Goal: Check status: Check status

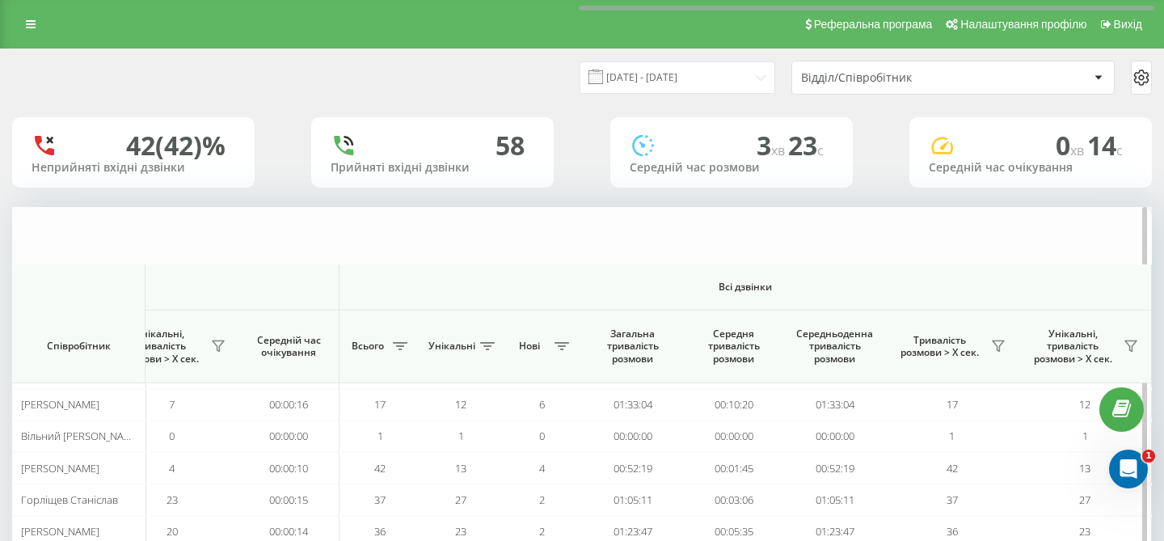
scroll to position [0, 1101]
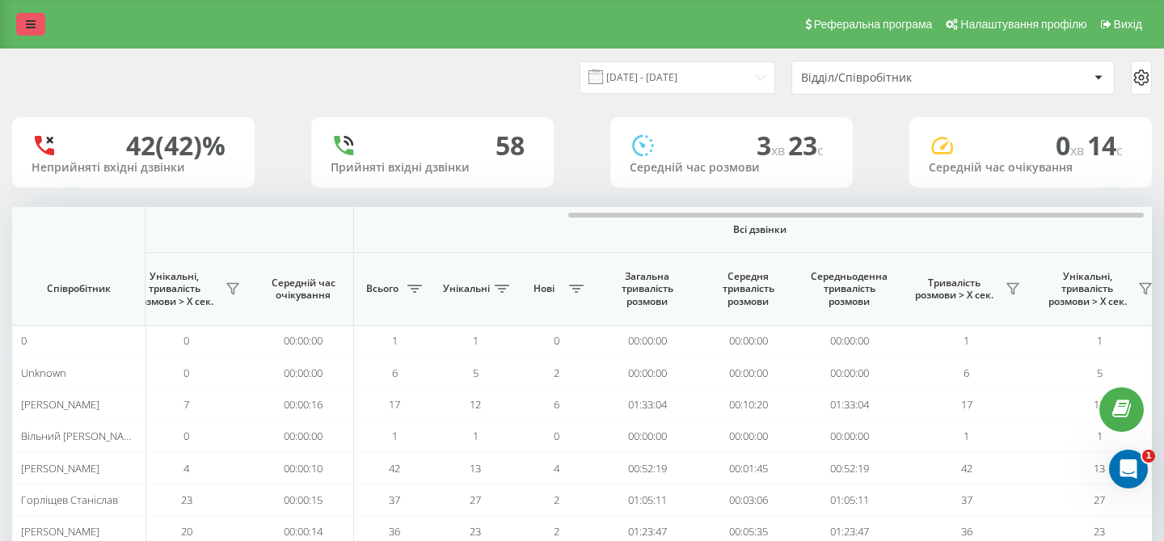
click at [35, 29] on icon at bounding box center [31, 24] width 10 height 11
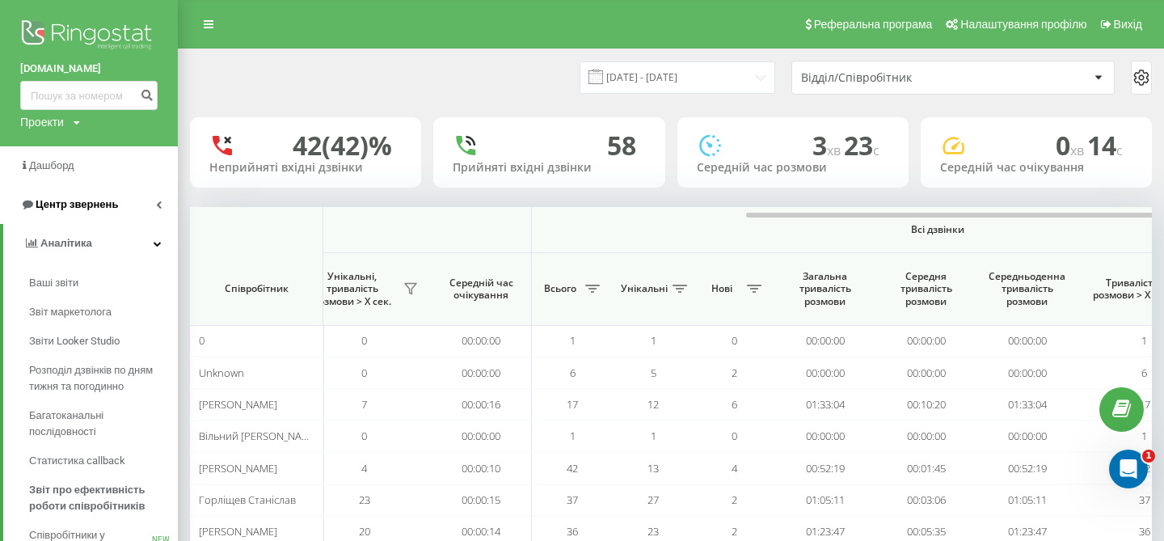
click at [145, 202] on link "Центр звернень" at bounding box center [89, 204] width 178 height 39
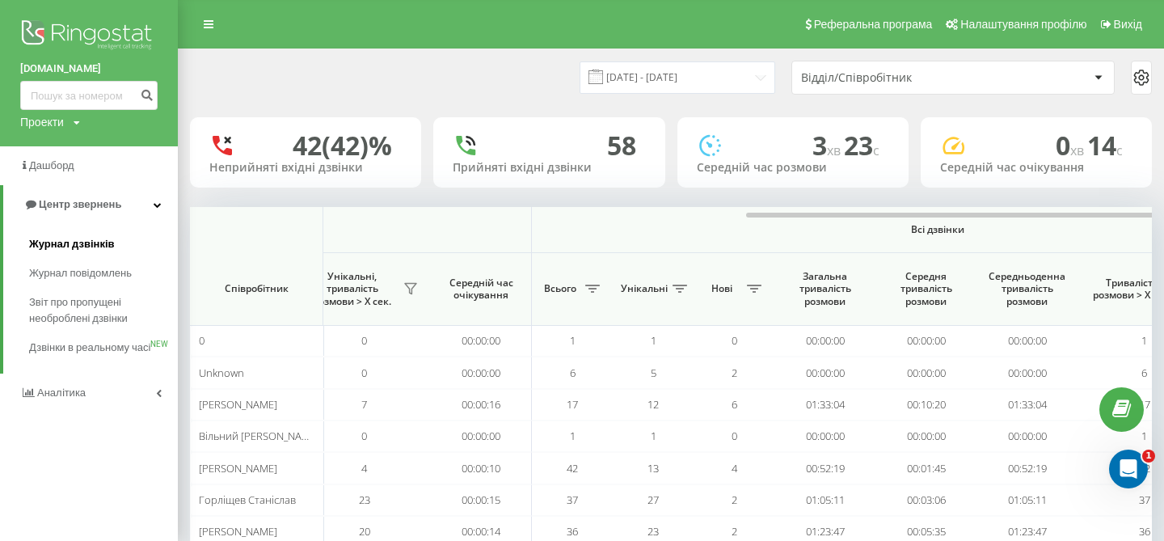
click at [96, 235] on link "Журнал дзвінків" at bounding box center [103, 244] width 149 height 29
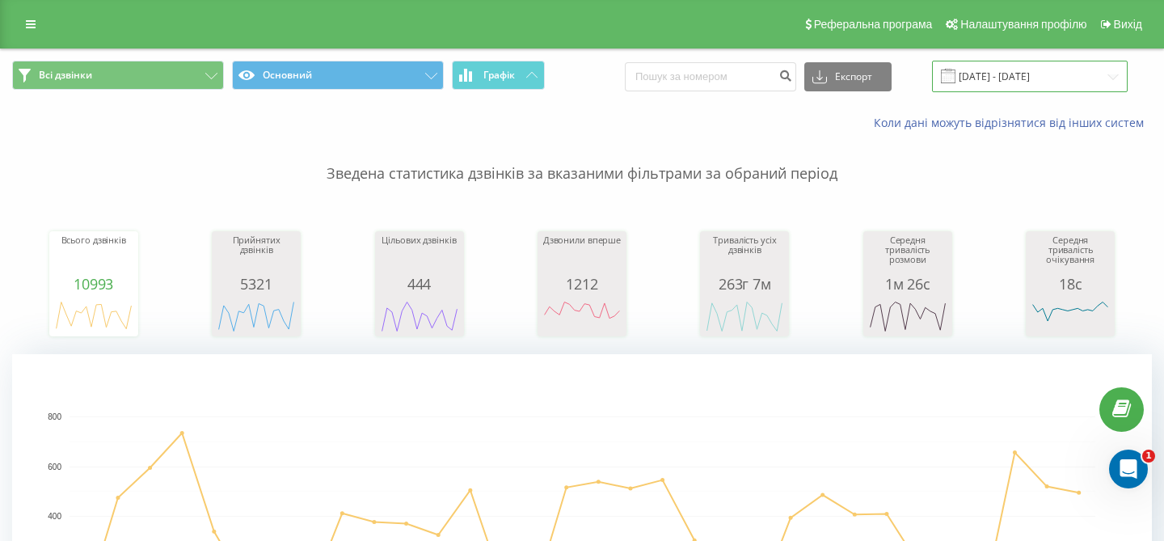
click at [1057, 75] on input "20.07.2025 - 20.08.2025" at bounding box center [1030, 77] width 196 height 32
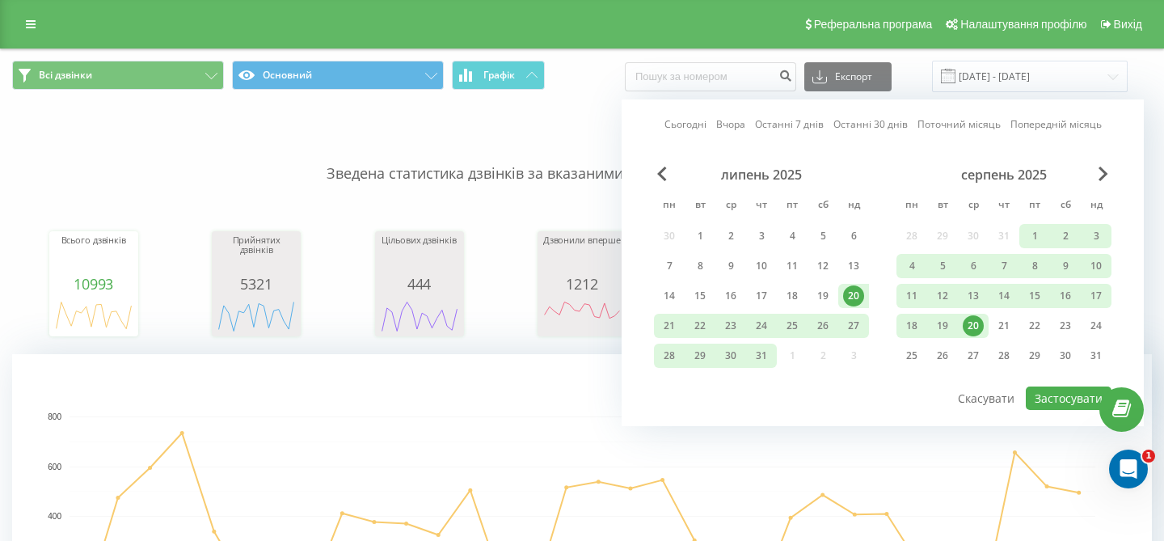
click at [975, 315] on div "20" at bounding box center [972, 325] width 21 height 21
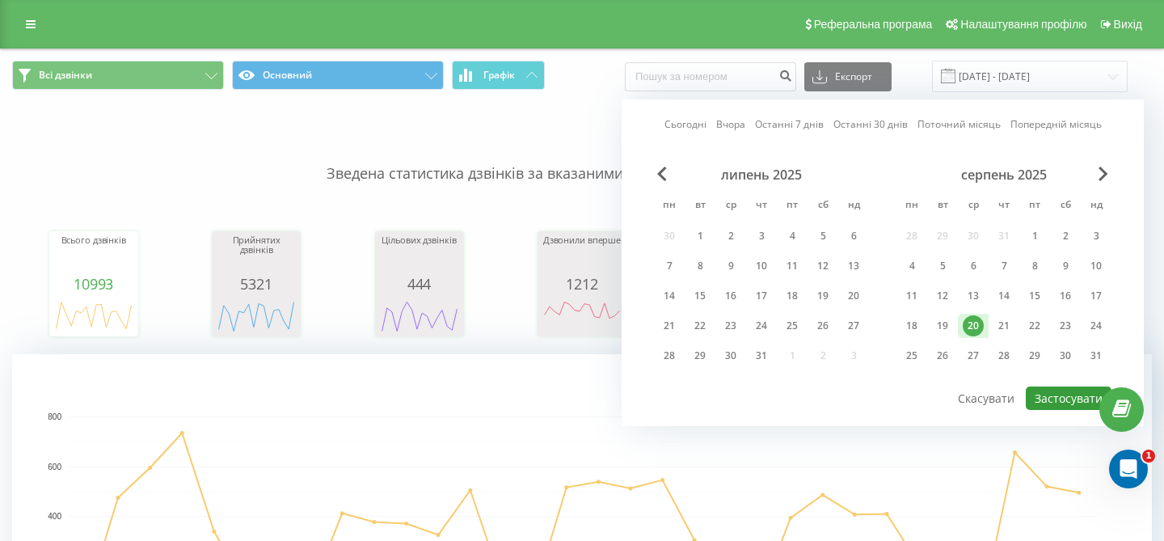
click at [1072, 400] on button "Застосувати" at bounding box center [1068, 397] width 86 height 23
type input "[DATE] - [DATE]"
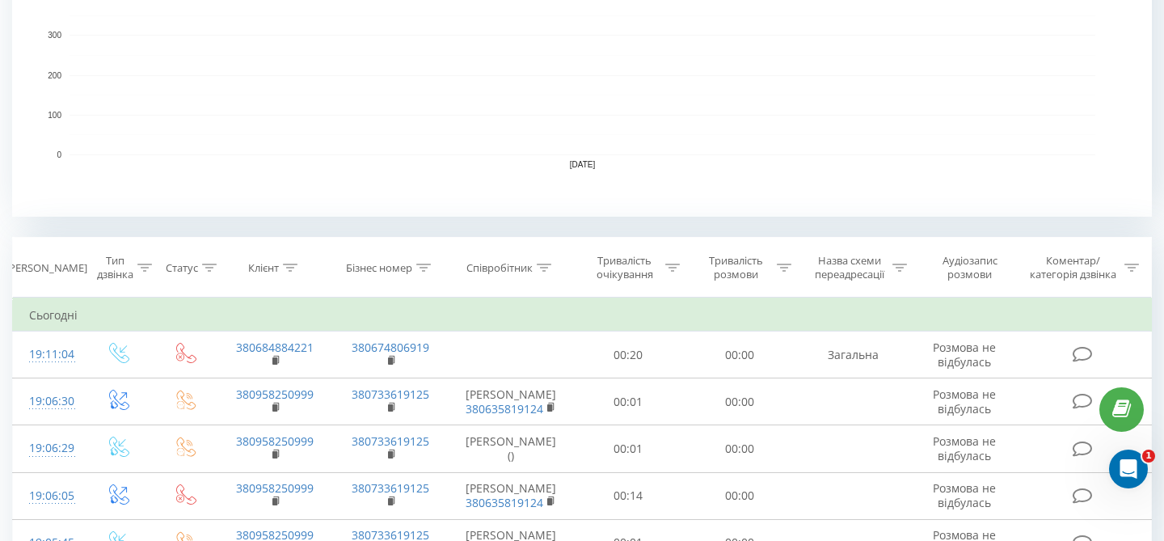
scroll to position [590, 0]
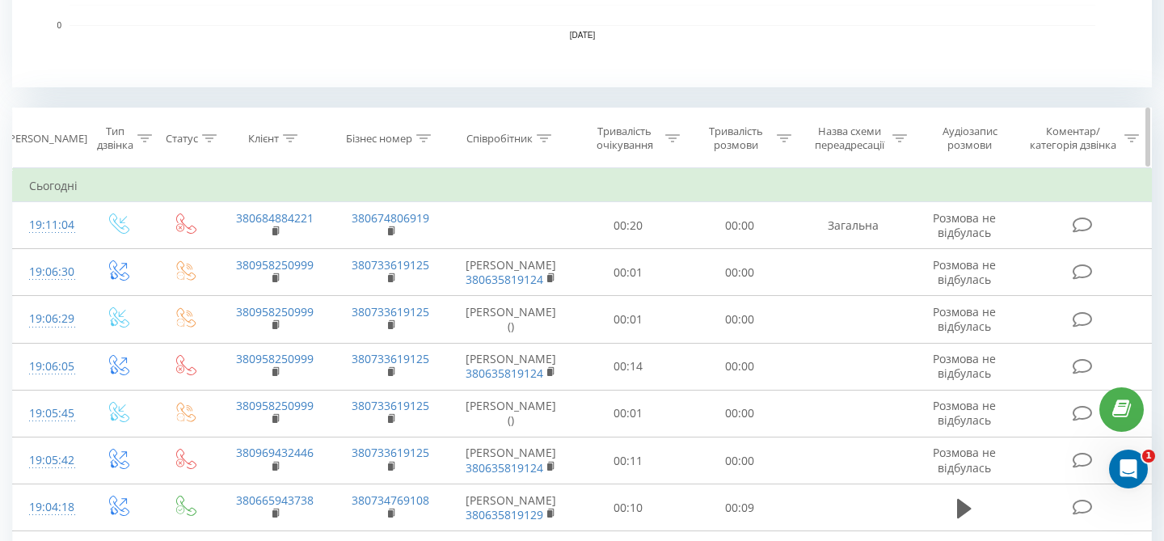
click at [531, 144] on div "Співробітник" at bounding box center [499, 139] width 66 height 14
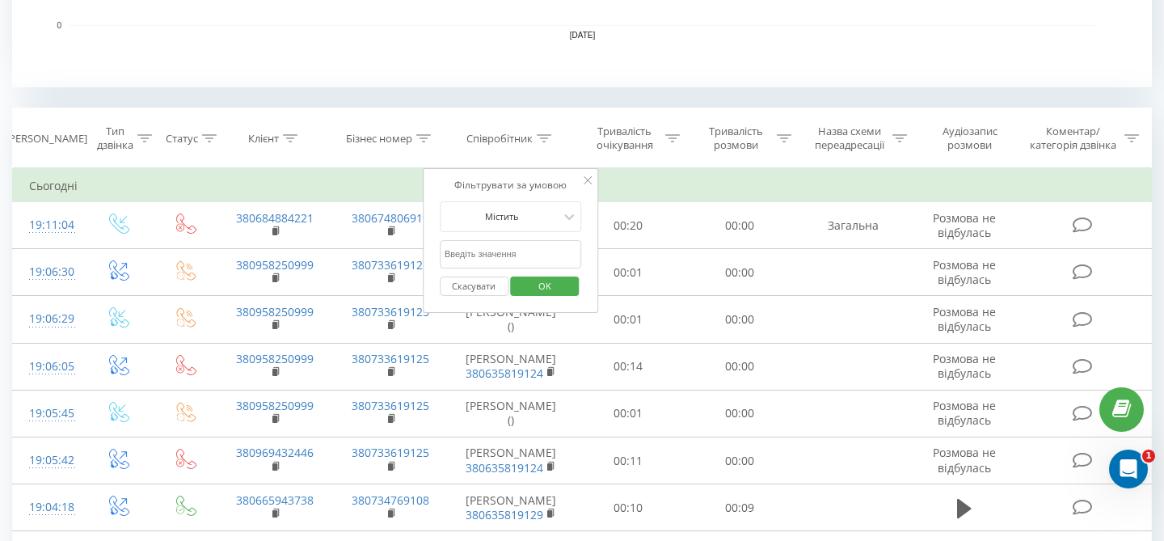
click at [495, 246] on input "text" at bounding box center [511, 254] width 142 height 28
type input "Горл"
click at [555, 284] on span "OK" at bounding box center [544, 285] width 45 height 25
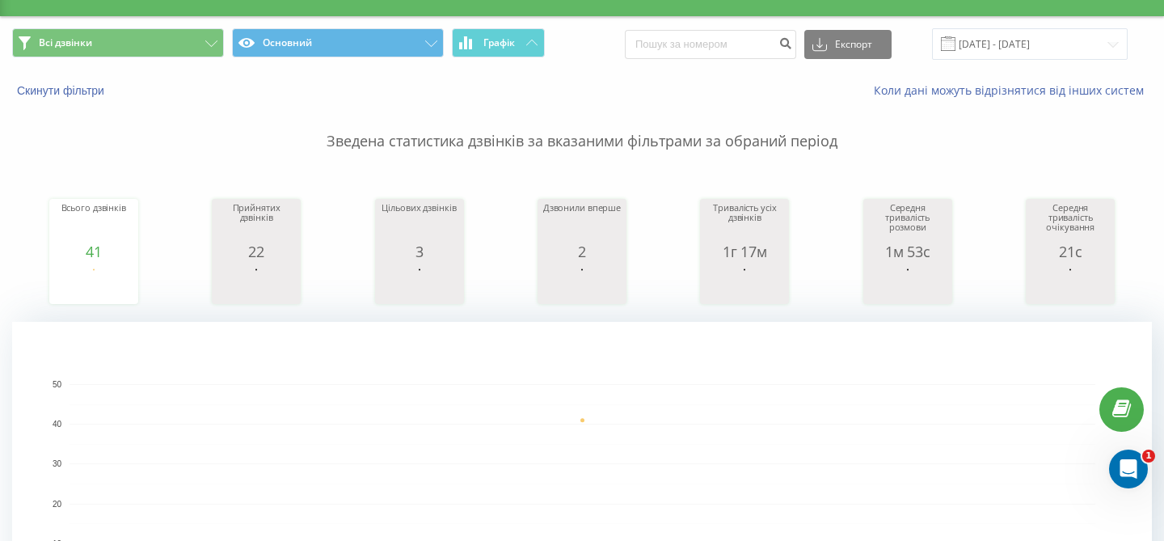
scroll to position [61, 0]
